Goal: Task Accomplishment & Management: Complete application form

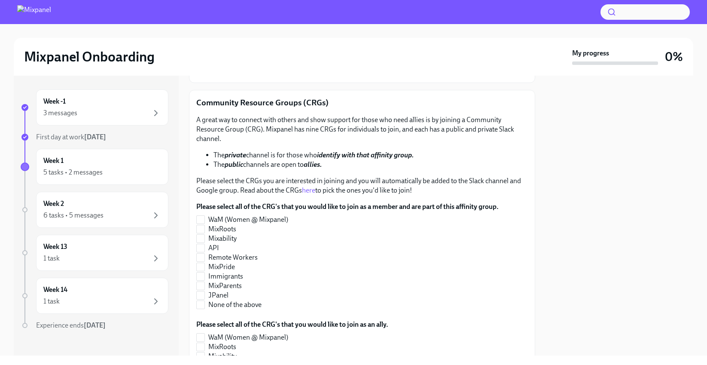
scroll to position [80, 0]
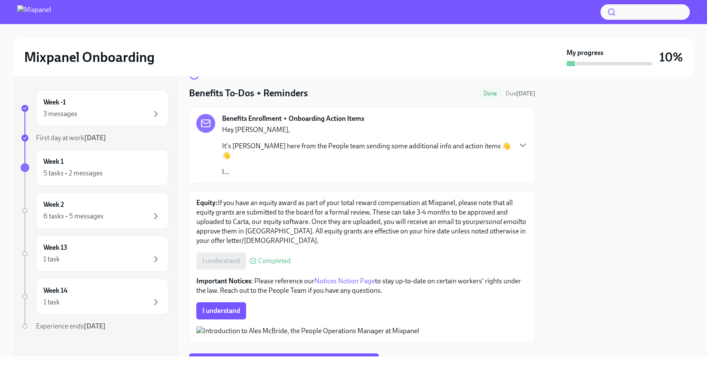
scroll to position [36, 0]
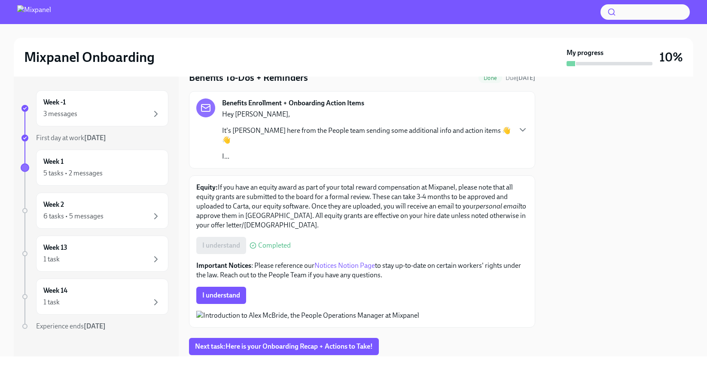
click at [222, 291] on span "I understand" at bounding box center [221, 295] width 38 height 9
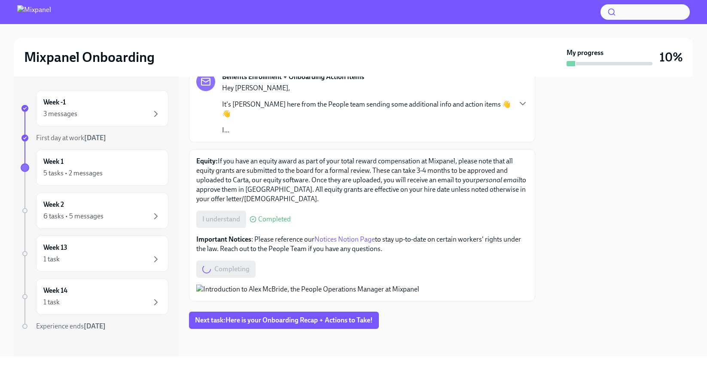
scroll to position [133, 0]
click at [278, 319] on span "Next task : Here is your Onboarding Recap + Actions to Take!" at bounding box center [284, 320] width 178 height 9
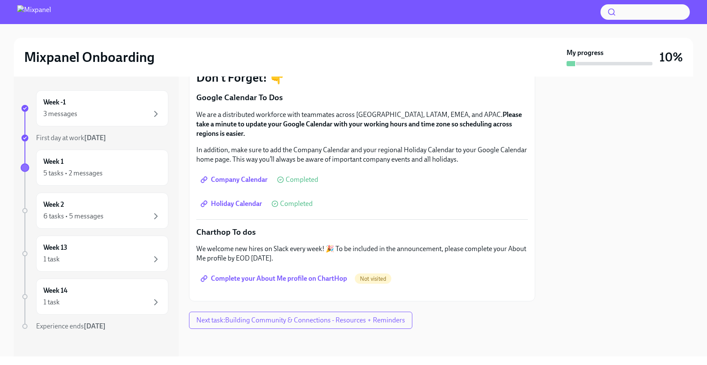
scroll to position [207, 0]
click at [318, 274] on span "Complete your About Me profile on ChartHop" at bounding box center [274, 278] width 145 height 9
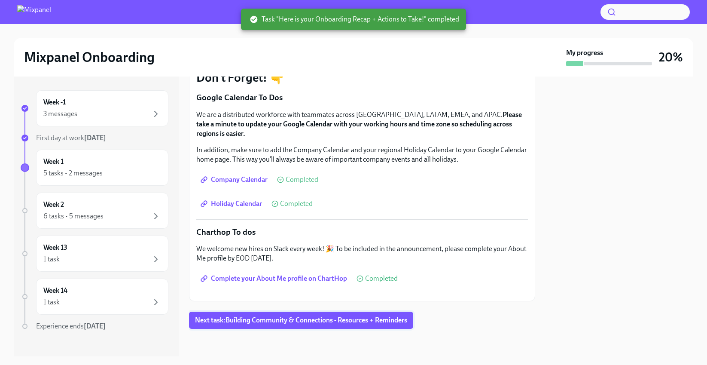
click at [285, 320] on span "Next task : Building Community & Connections - Resources + Reminders" at bounding box center [301, 320] width 212 height 9
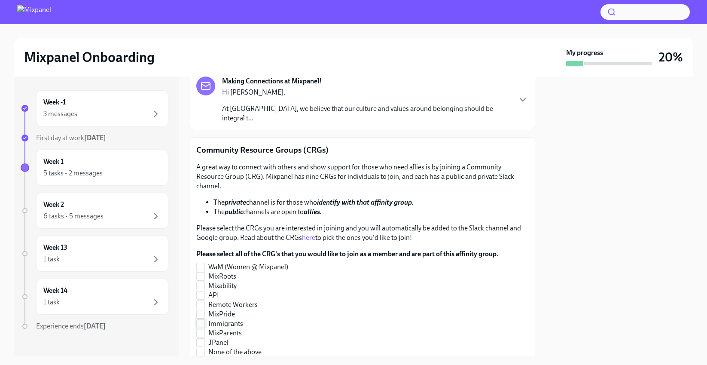
scroll to position [122, 0]
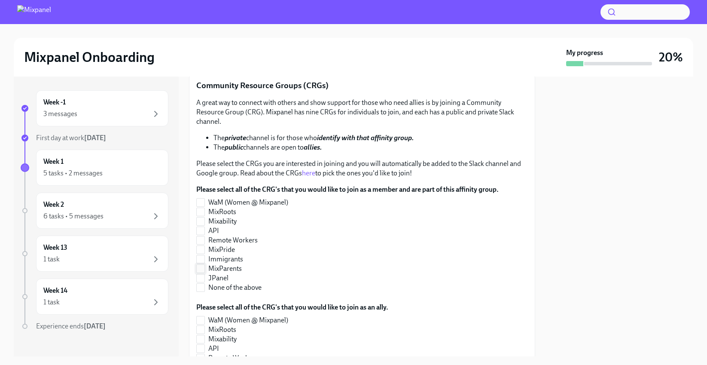
click at [234, 264] on span "MixParents" at bounding box center [225, 268] width 34 height 9
click at [205, 265] on input "MixParents" at bounding box center [201, 269] width 8 height 8
checkbox input "true"
click at [224, 245] on span "MixPride" at bounding box center [221, 249] width 27 height 9
click at [205, 246] on input "MixPride" at bounding box center [201, 250] width 8 height 8
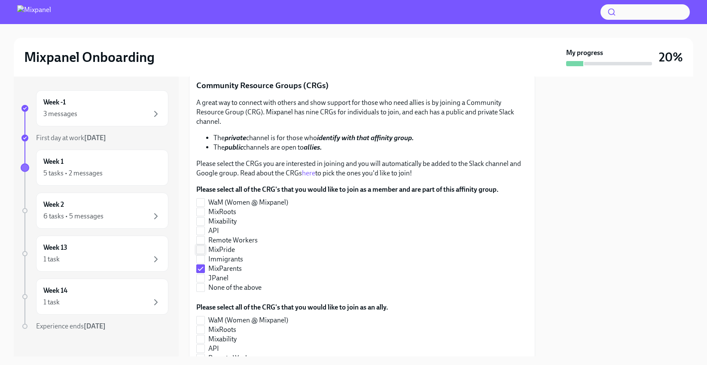
checkbox input "true"
click at [310, 169] on link "here" at bounding box center [308, 173] width 13 height 8
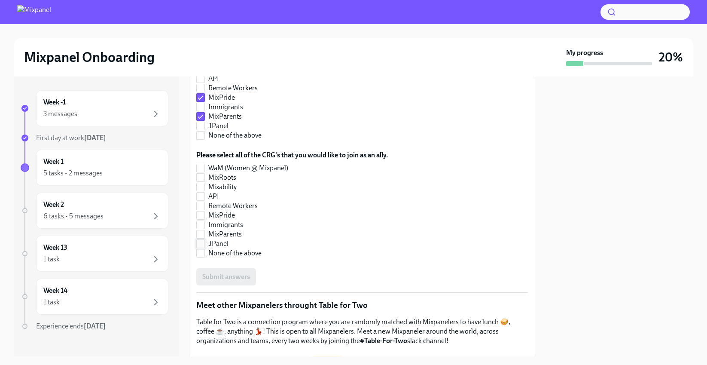
scroll to position [286, 0]
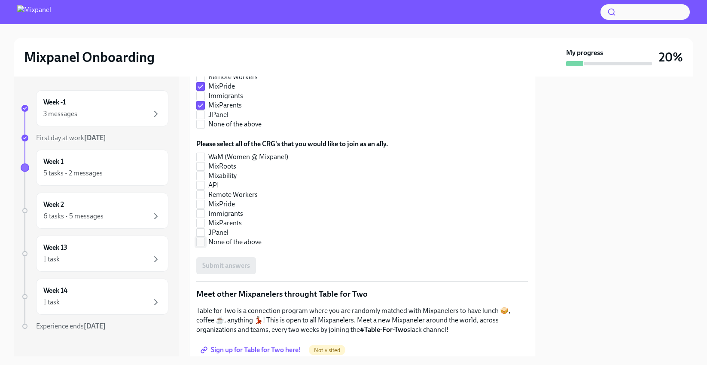
click at [233, 237] on span "None of the above" at bounding box center [234, 241] width 53 height 9
click at [205, 238] on input "None of the above" at bounding box center [201, 242] width 8 height 8
checkbox input "true"
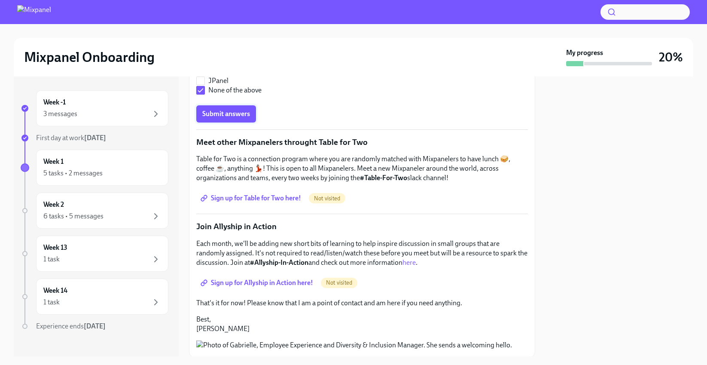
scroll to position [409, 0]
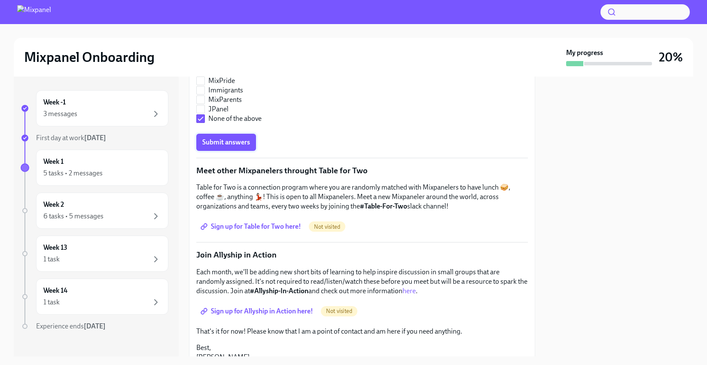
click at [236, 138] on button "Submit answers" at bounding box center [226, 142] width 60 height 17
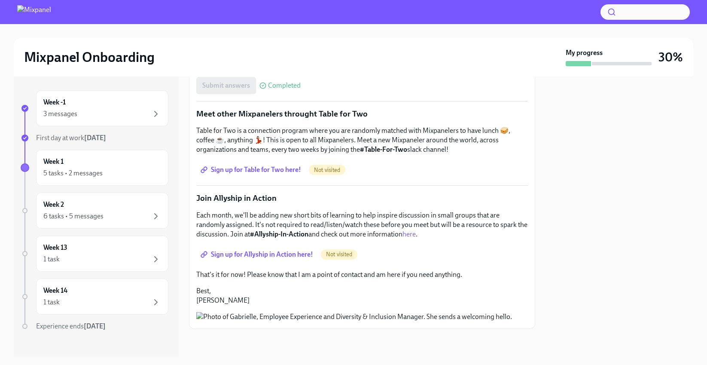
scroll to position [530, 0]
click at [253, 165] on span "Sign up for Table for Two here!" at bounding box center [251, 169] width 99 height 9
click at [287, 250] on span "Sign up for Allyship in Action here!" at bounding box center [257, 254] width 111 height 9
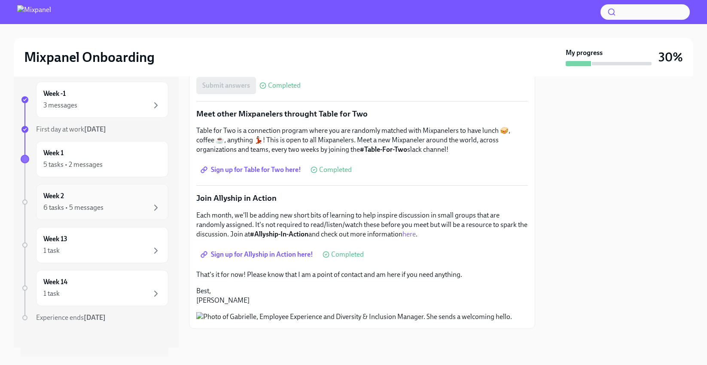
scroll to position [9, 0]
click at [118, 211] on div "6 tasks • 5 messages" at bounding box center [102, 207] width 118 height 10
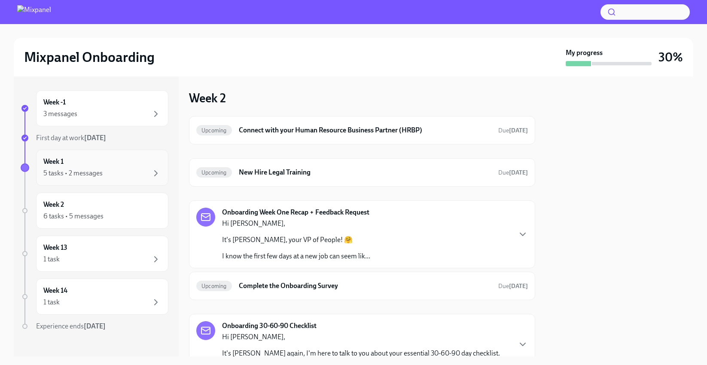
click at [135, 168] on div "5 tasks • 2 messages" at bounding box center [102, 173] width 118 height 10
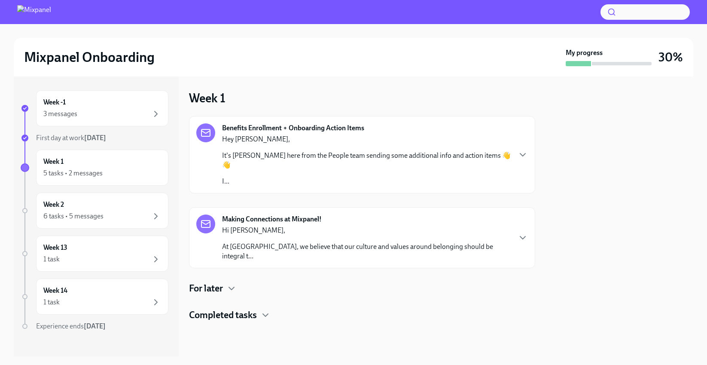
click at [216, 282] on h4 "For later" at bounding box center [206, 288] width 34 height 13
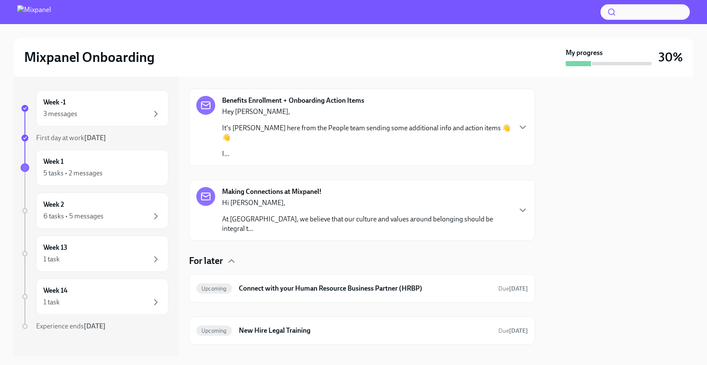
scroll to position [51, 0]
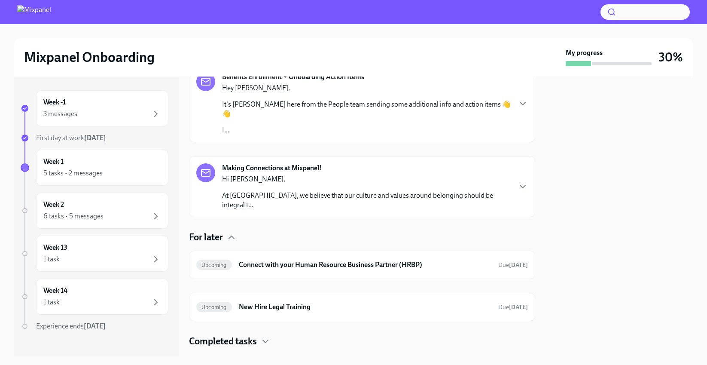
click at [247, 335] on h4 "Completed tasks" at bounding box center [223, 341] width 68 height 13
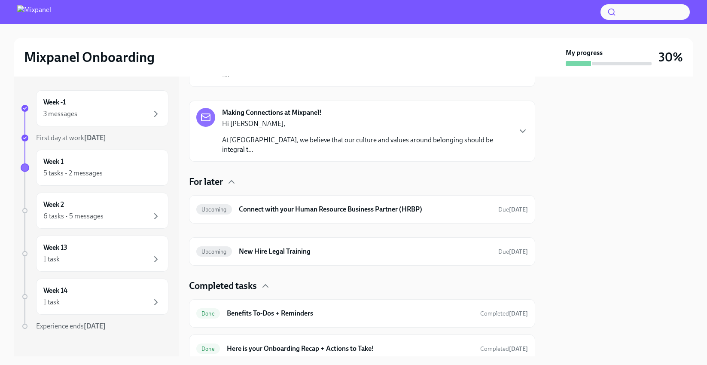
scroll to position [0, 0]
